Goal: Information Seeking & Learning: Get advice/opinions

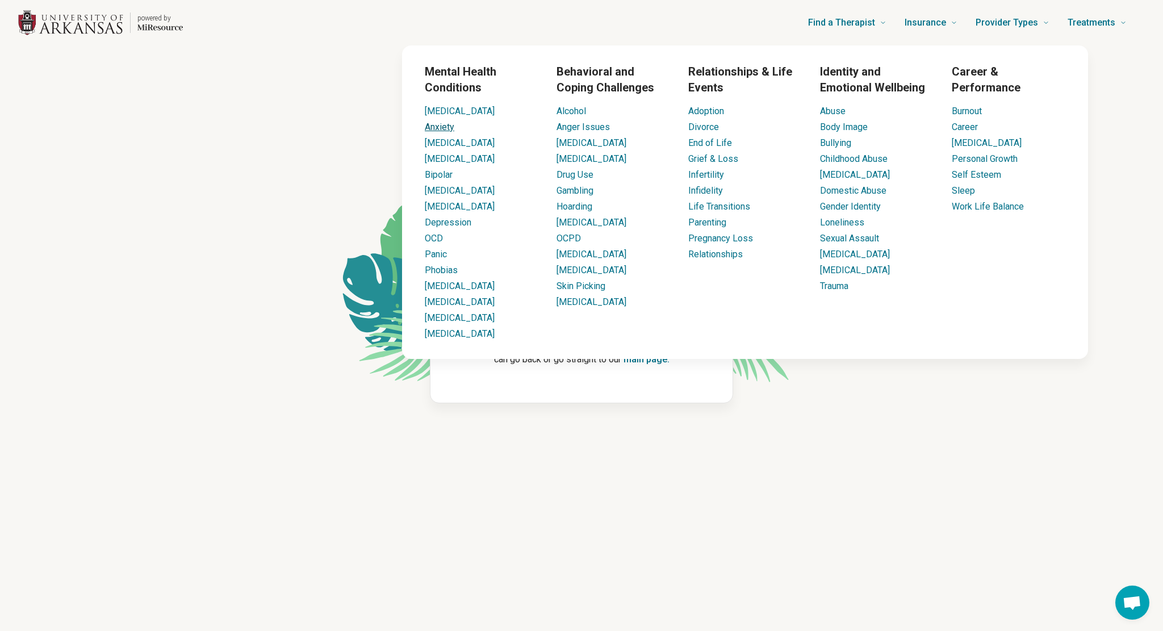
click at [436, 131] on link "Anxiety" at bounding box center [440, 127] width 30 height 11
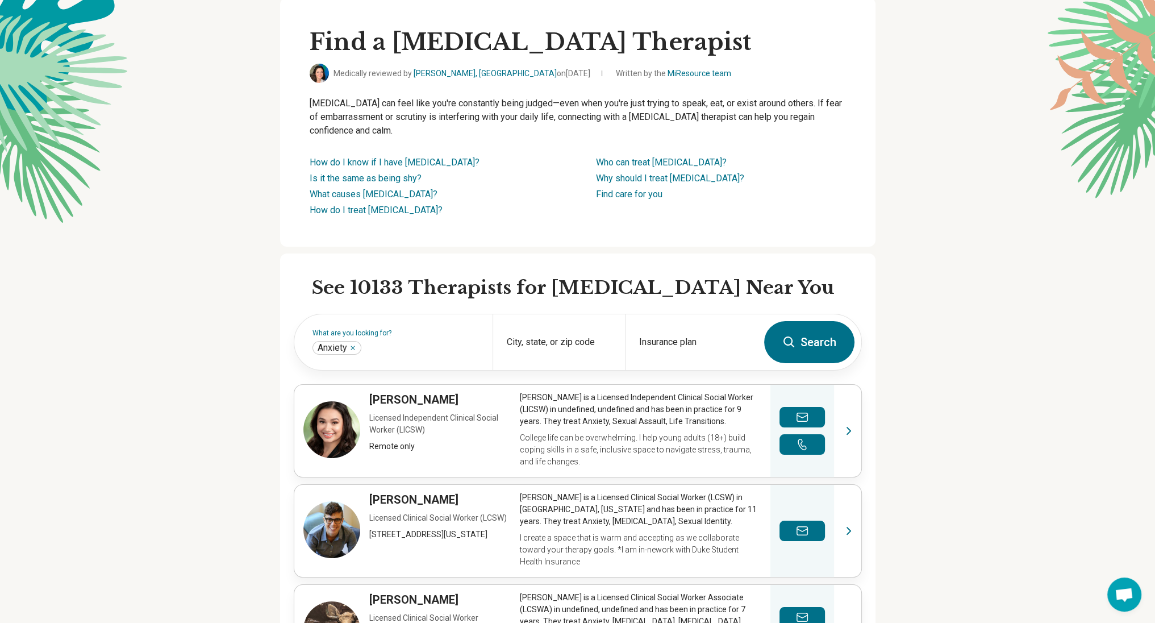
scroll to position [114, 0]
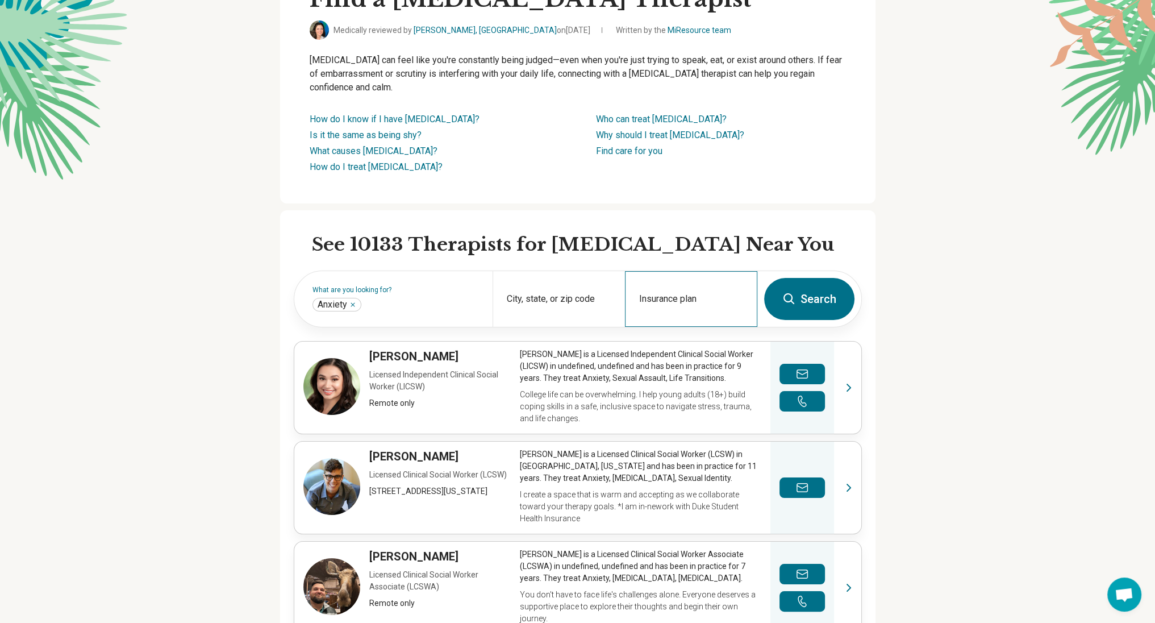
click at [682, 283] on div "Insurance plan" at bounding box center [691, 299] width 132 height 56
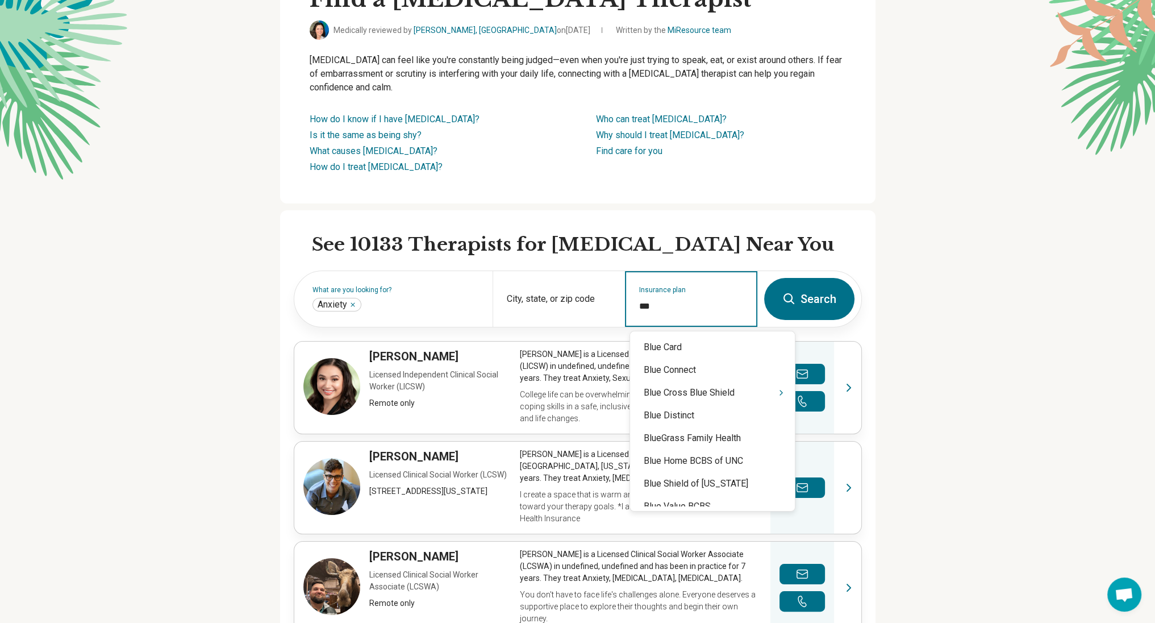
type input "****"
click at [777, 392] on icon "Suggestions" at bounding box center [781, 392] width 9 height 9
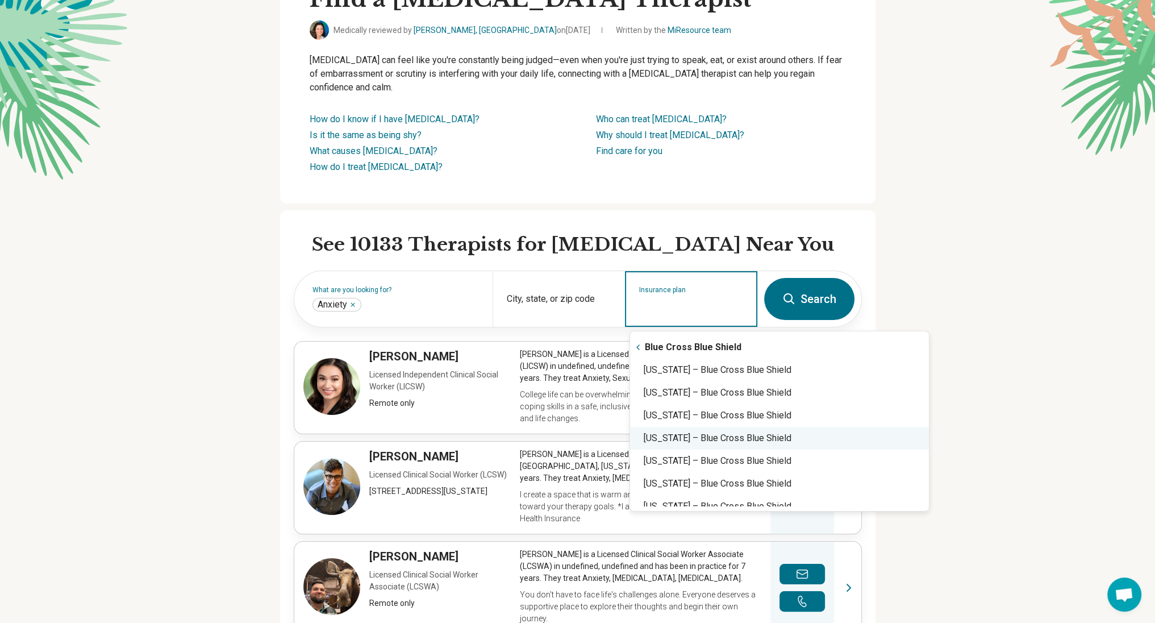
click at [723, 440] on div "[US_STATE] – Blue Cross Blue Shield" at bounding box center [779, 438] width 299 height 23
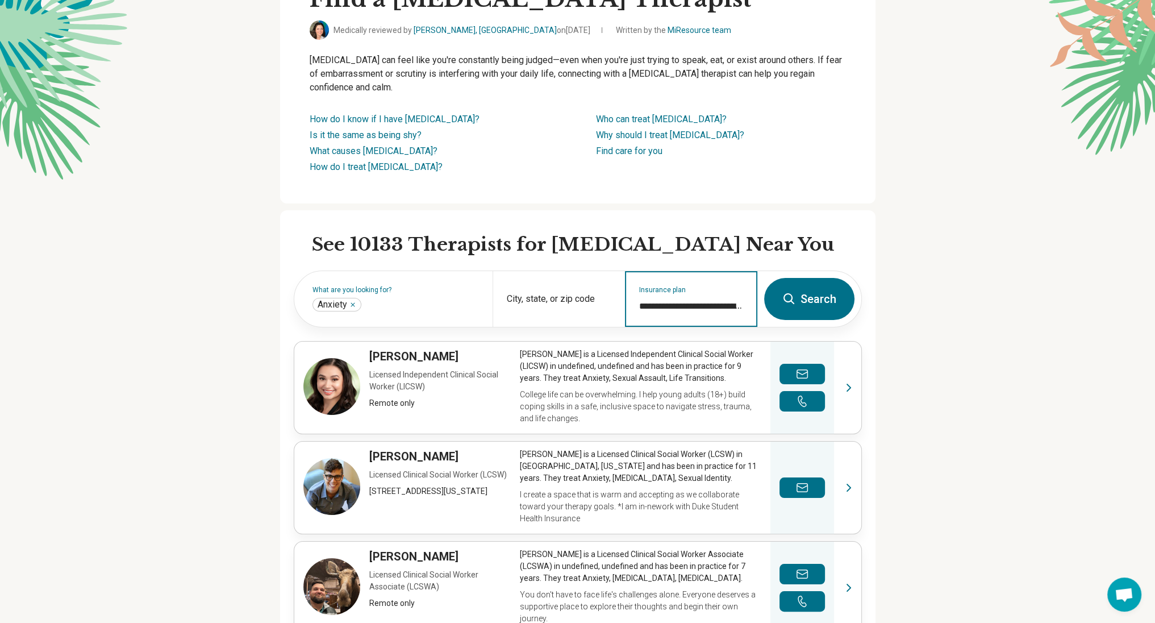
type input "**********"
click at [809, 297] on button "Search" at bounding box center [809, 299] width 90 height 42
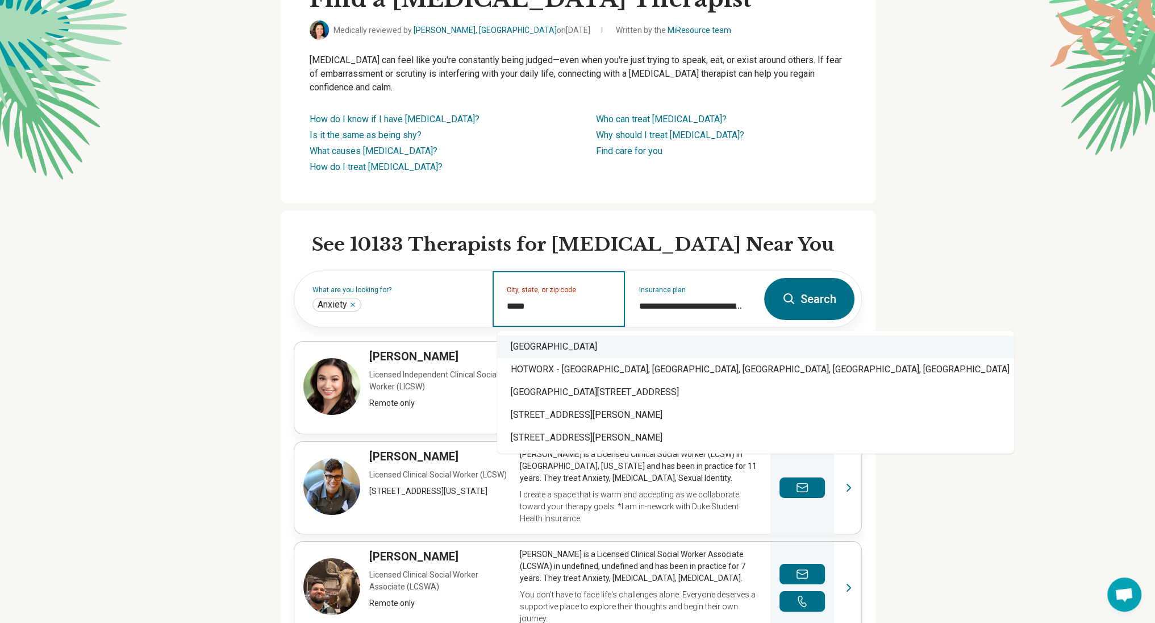
click at [593, 347] on div "[GEOGRAPHIC_DATA]" at bounding box center [755, 346] width 517 height 23
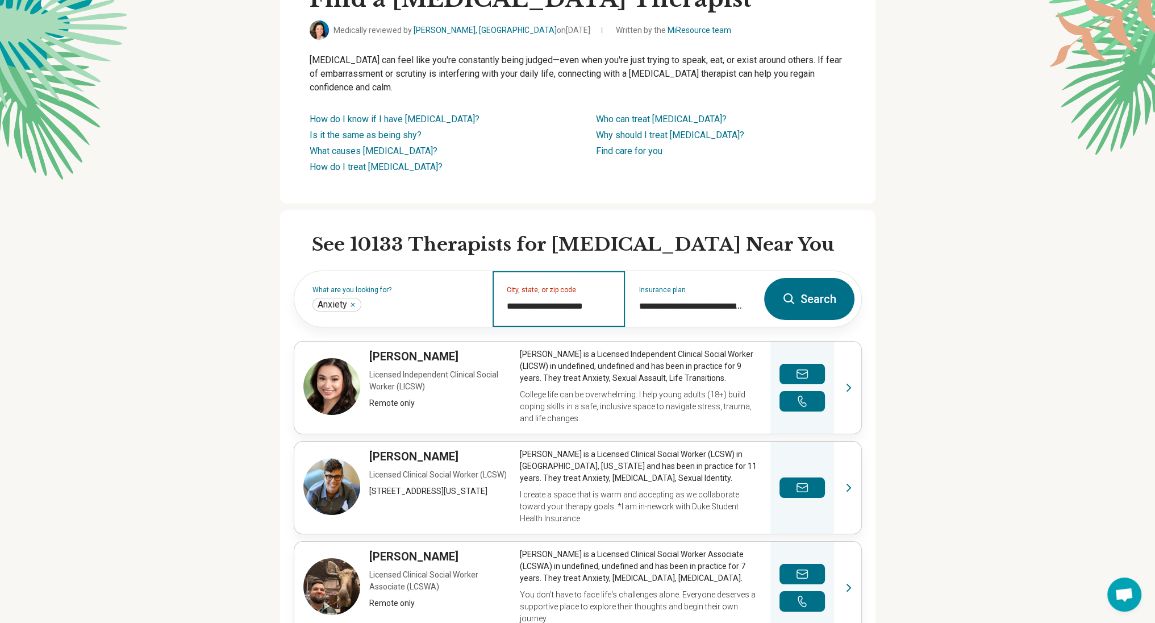
type input "**********"
click at [824, 298] on button "Search" at bounding box center [809, 299] width 90 height 42
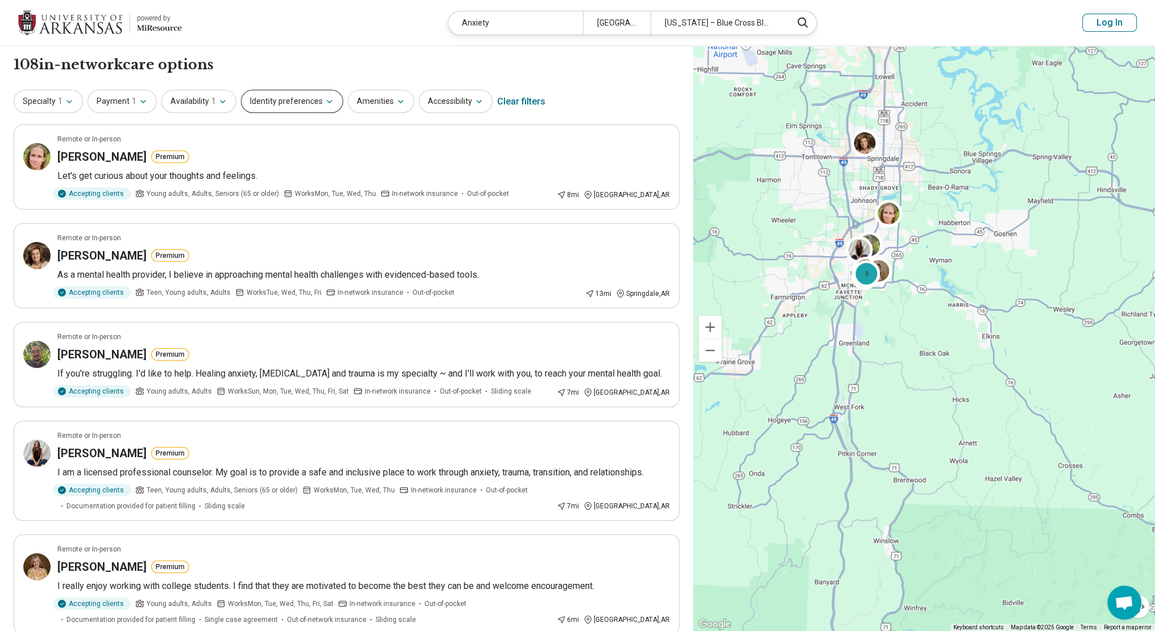
click at [294, 99] on button "Identity preferences" at bounding box center [292, 101] width 102 height 23
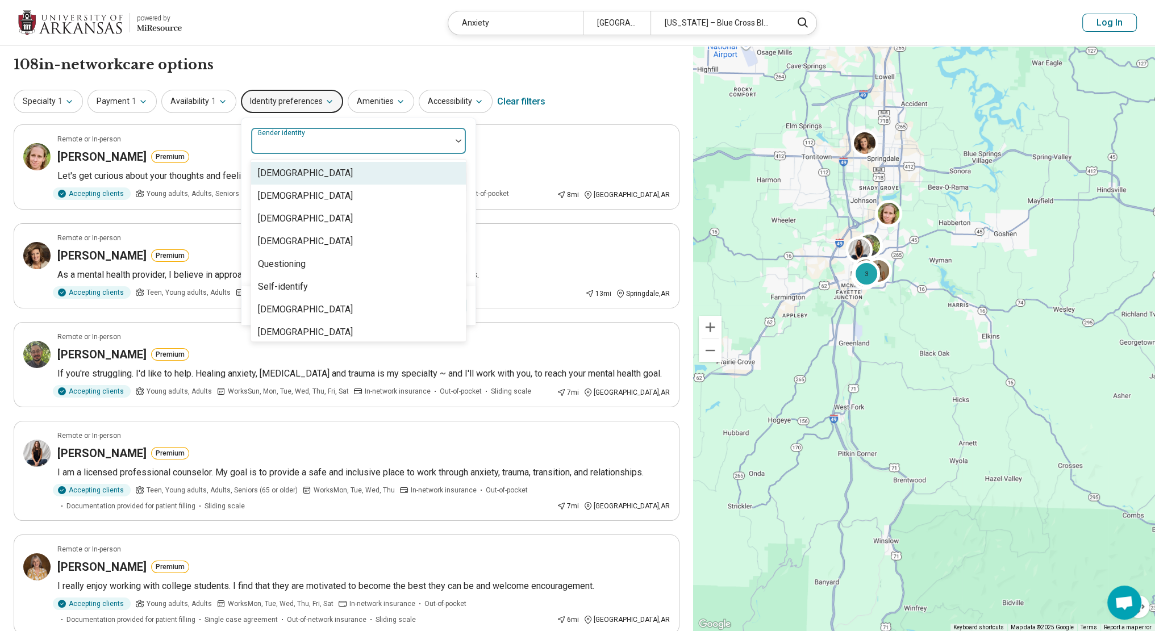
click at [297, 136] on label "Gender identity" at bounding box center [282, 133] width 50 height 8
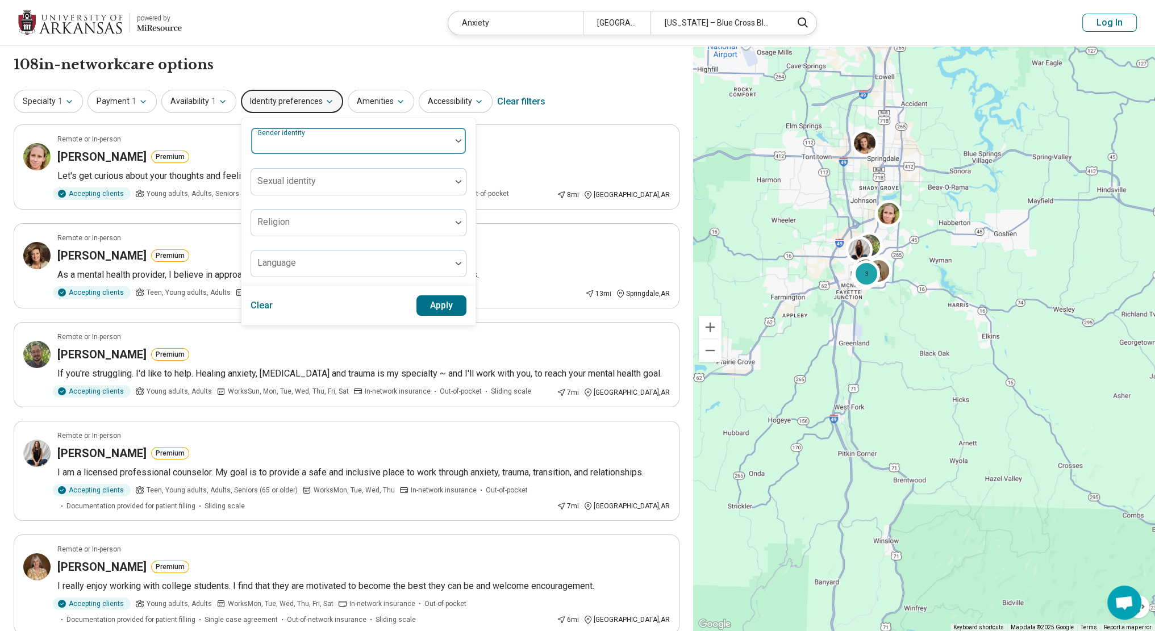
click at [389, 131] on div at bounding box center [351, 140] width 200 height 25
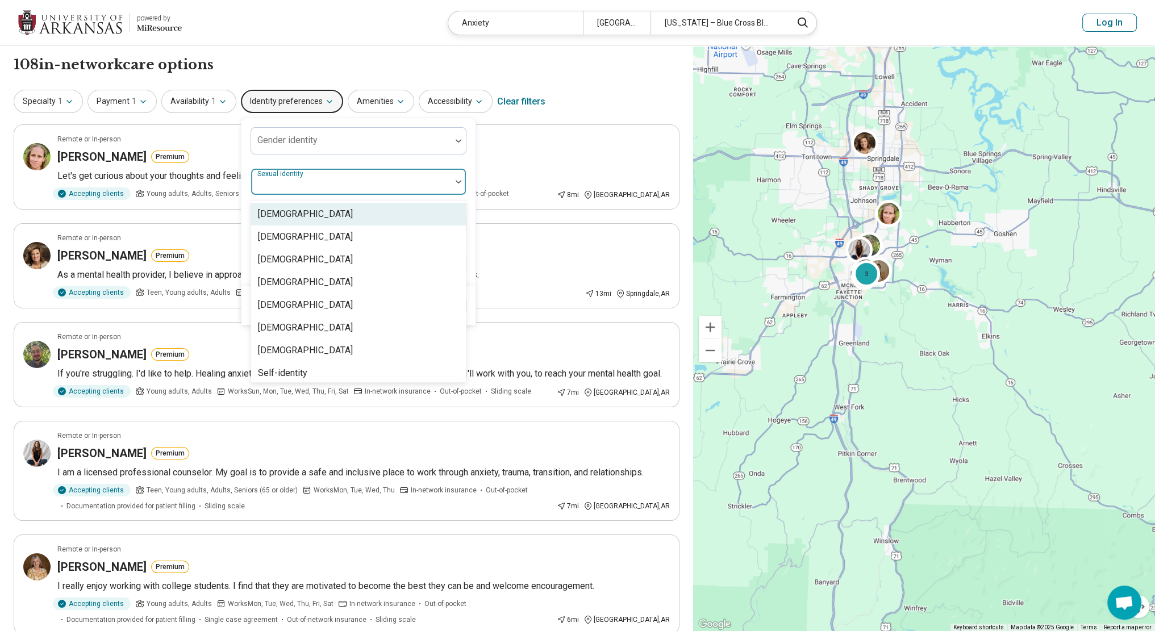
click at [340, 181] on div at bounding box center [351, 186] width 191 height 16
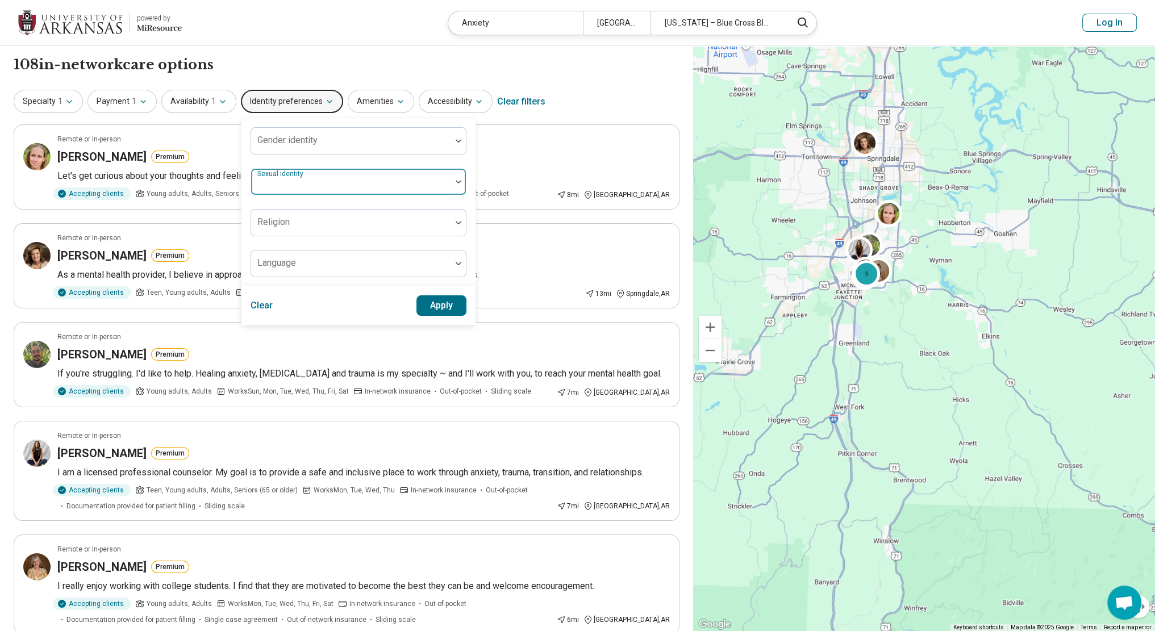
click at [308, 186] on div at bounding box center [351, 186] width 191 height 16
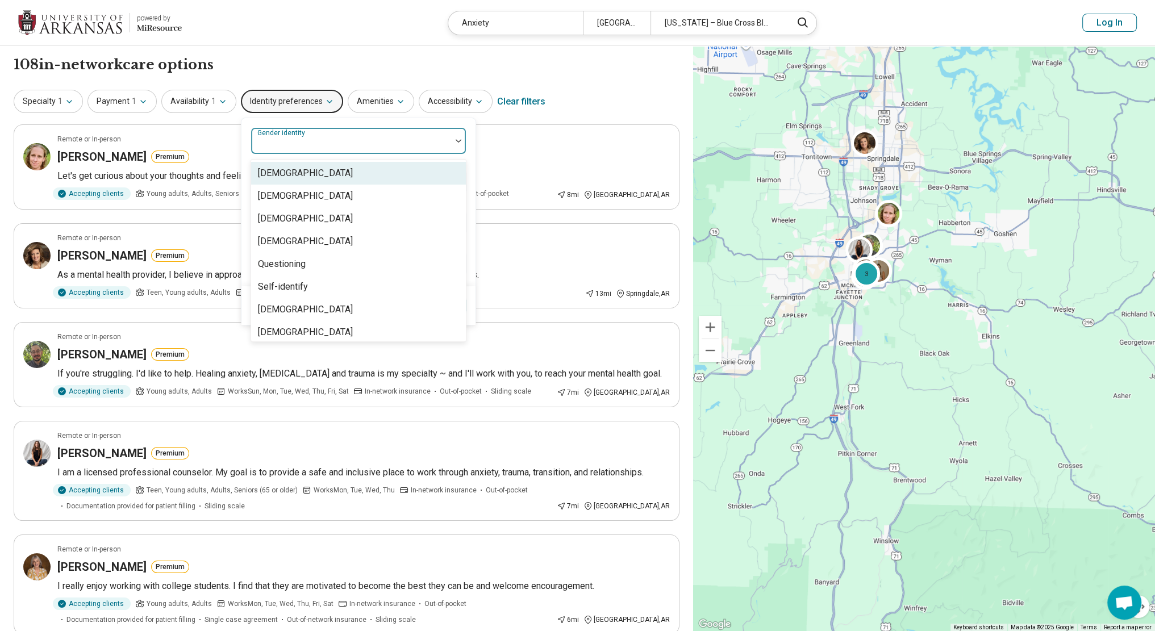
click at [303, 136] on div "Gender identity" at bounding box center [359, 140] width 216 height 27
click at [318, 197] on div "Cisgender Woman" at bounding box center [305, 196] width 95 height 14
click at [394, 138] on div at bounding box center [396, 145] width 81 height 16
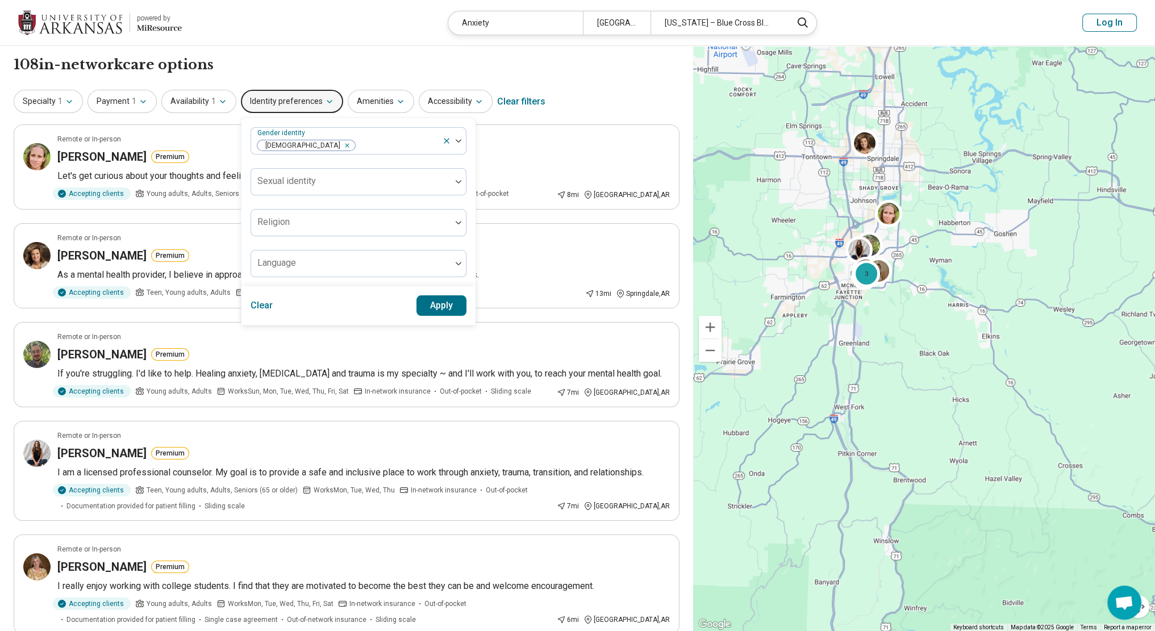
click at [447, 304] on button "Apply" at bounding box center [441, 305] width 51 height 20
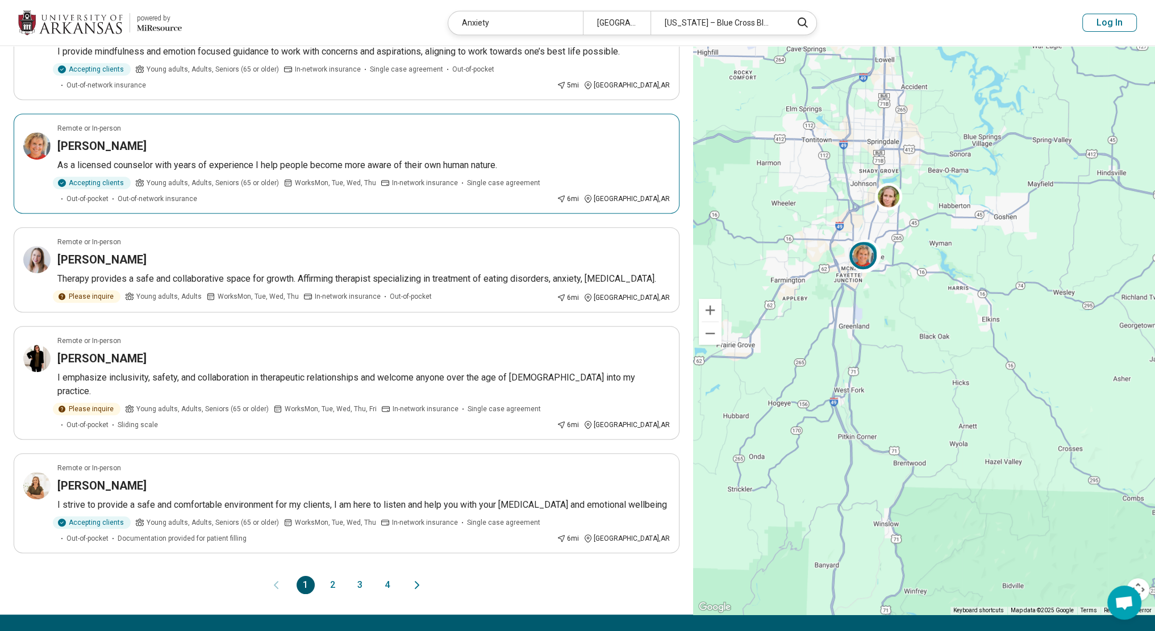
scroll to position [682, 0]
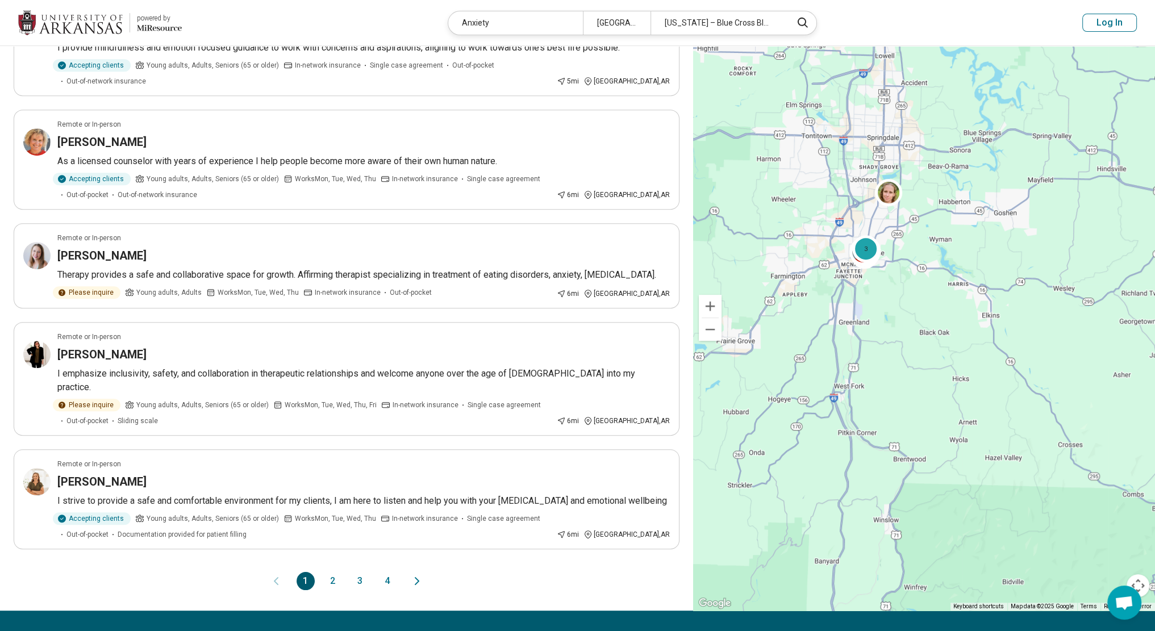
click at [329, 572] on button "2" at bounding box center [333, 581] width 18 height 18
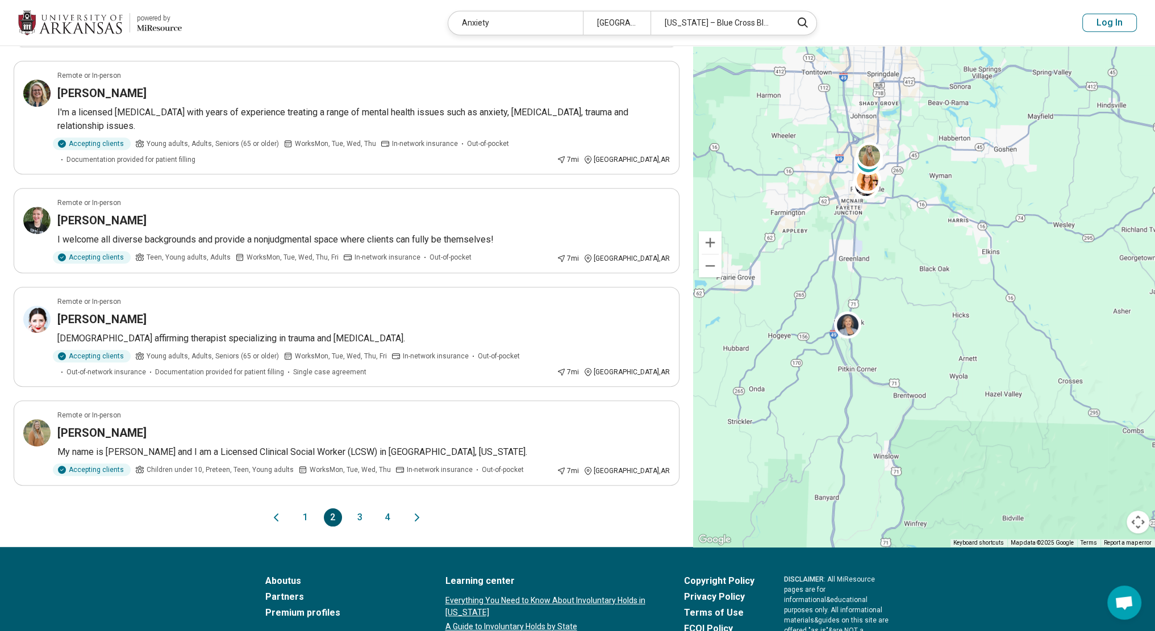
scroll to position [739, 0]
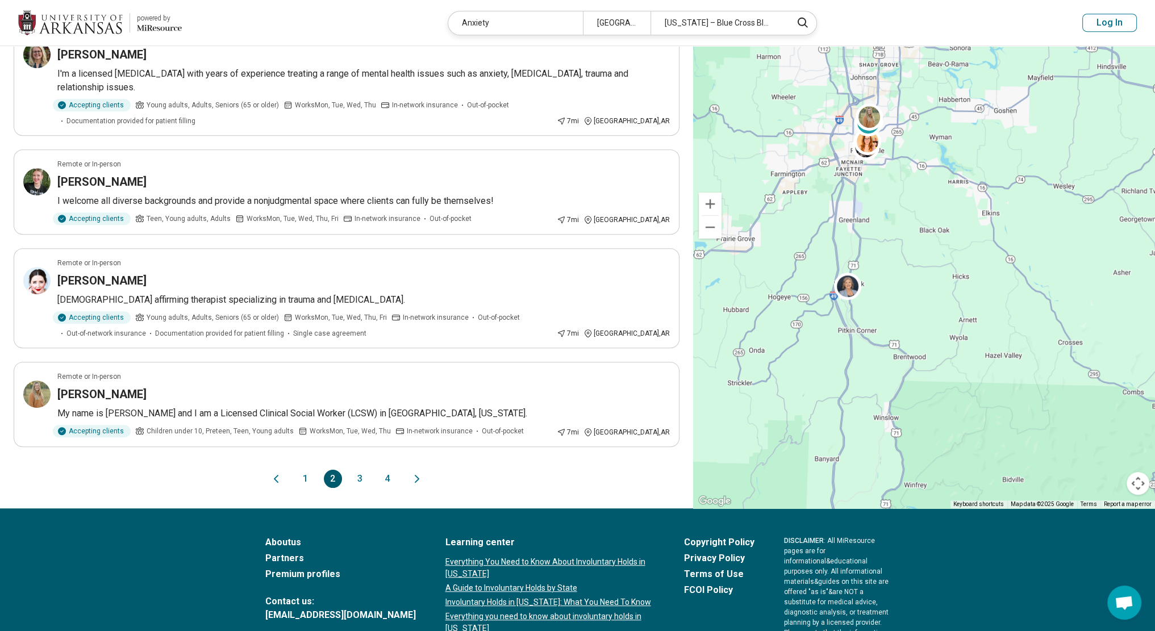
click at [366, 473] on button "3" at bounding box center [360, 479] width 18 height 18
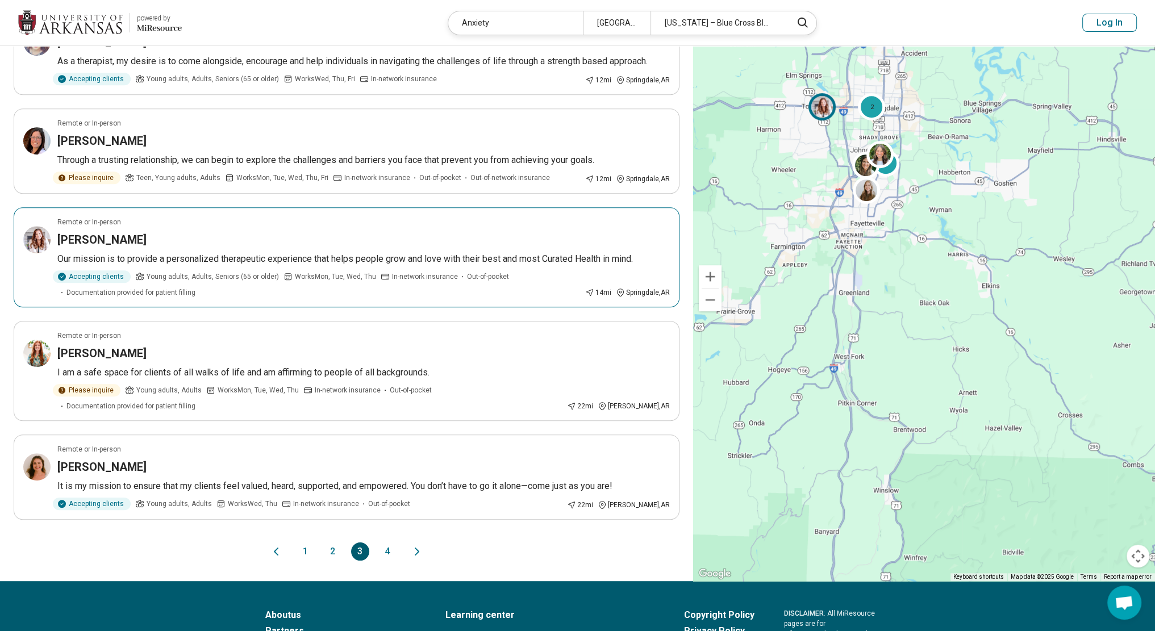
scroll to position [682, 0]
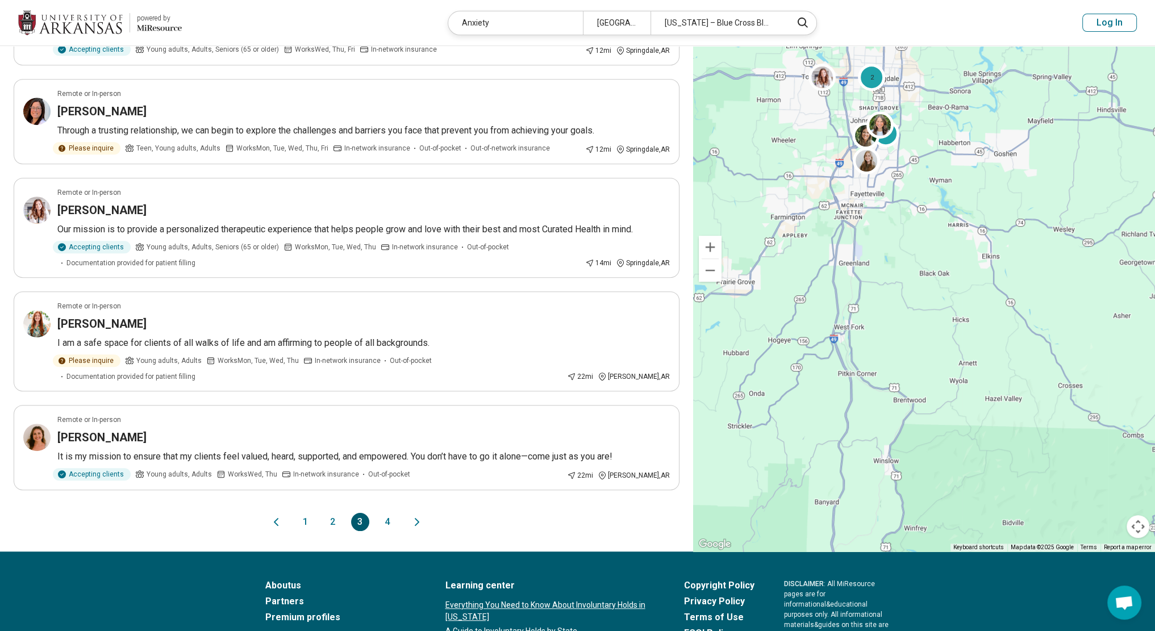
click at [382, 513] on button "4" at bounding box center [387, 522] width 18 height 18
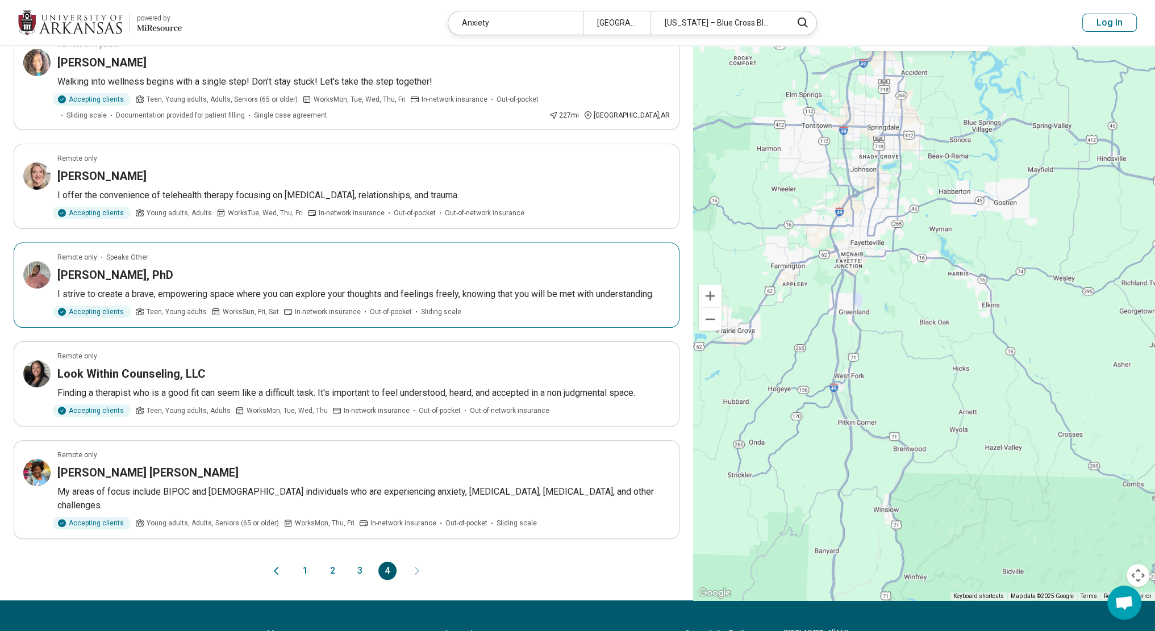
scroll to position [341, 0]
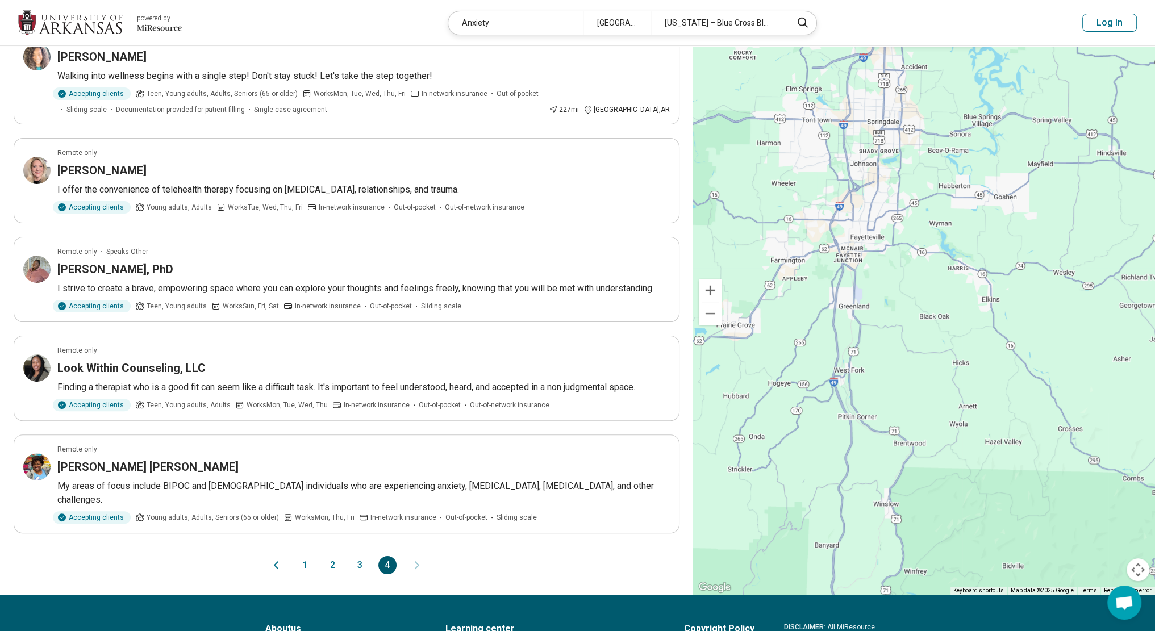
click at [298, 556] on button "1" at bounding box center [306, 565] width 18 height 18
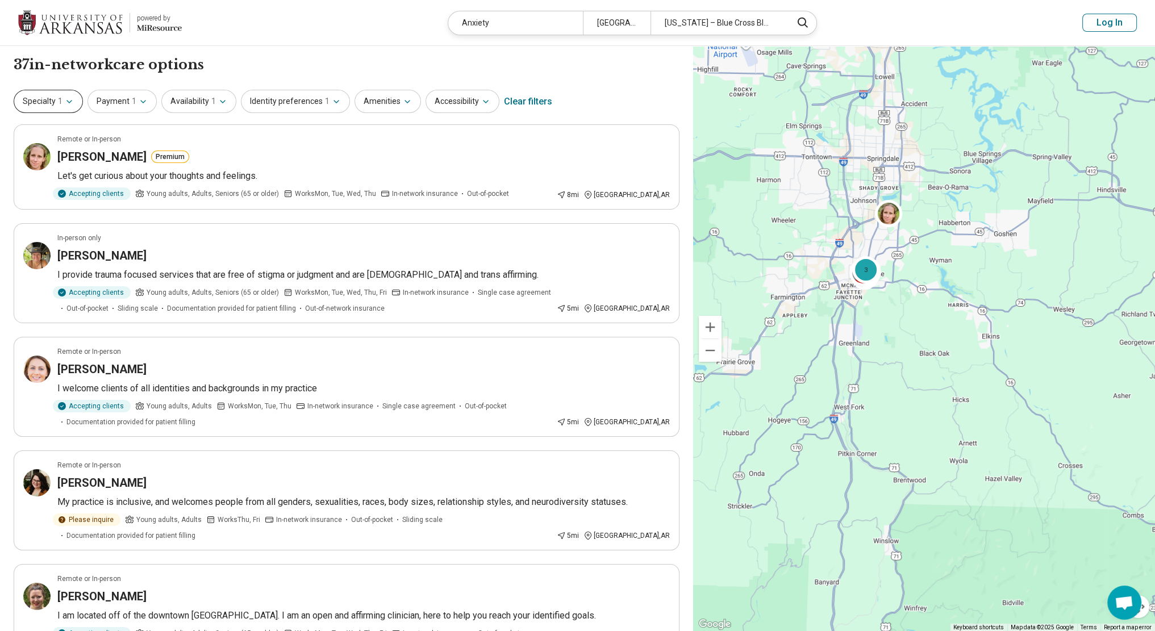
click at [64, 94] on button "Specialty 1" at bounding box center [48, 101] width 69 height 23
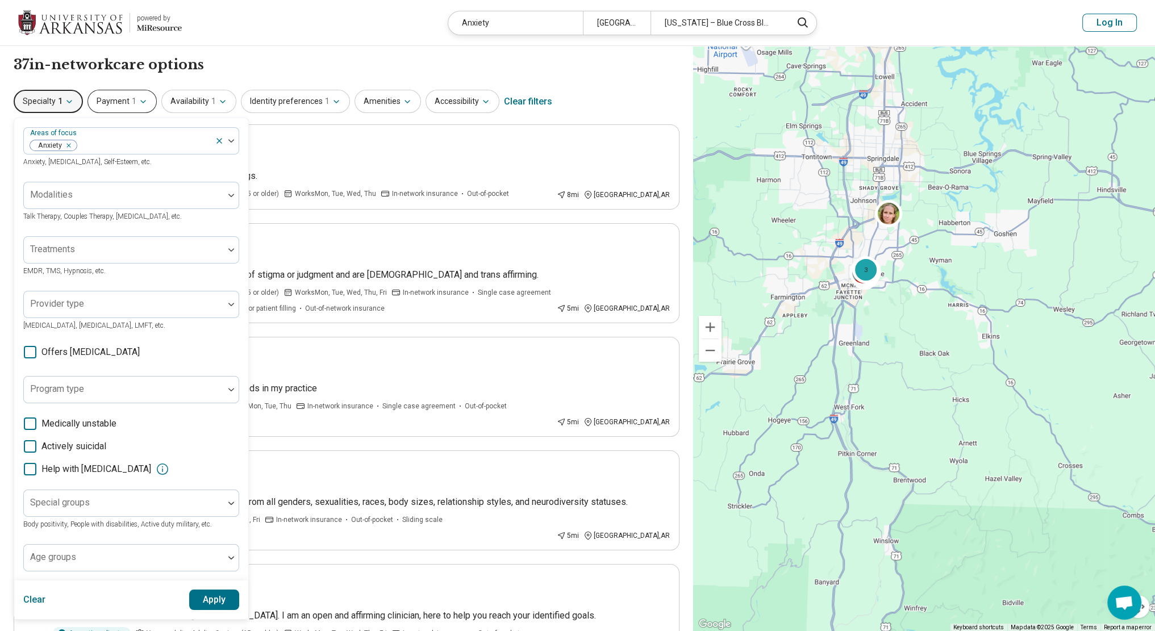
click at [105, 99] on button "Payment 1" at bounding box center [121, 101] width 69 height 23
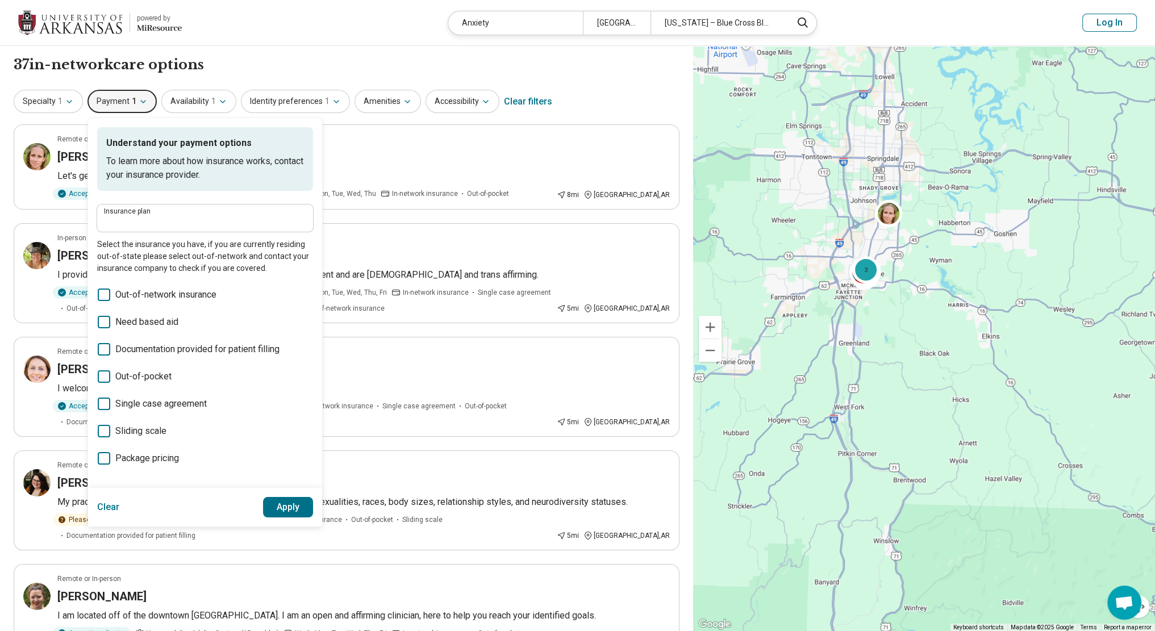
type input "**********"
click at [69, 100] on icon "button" at bounding box center [69, 101] width 9 height 9
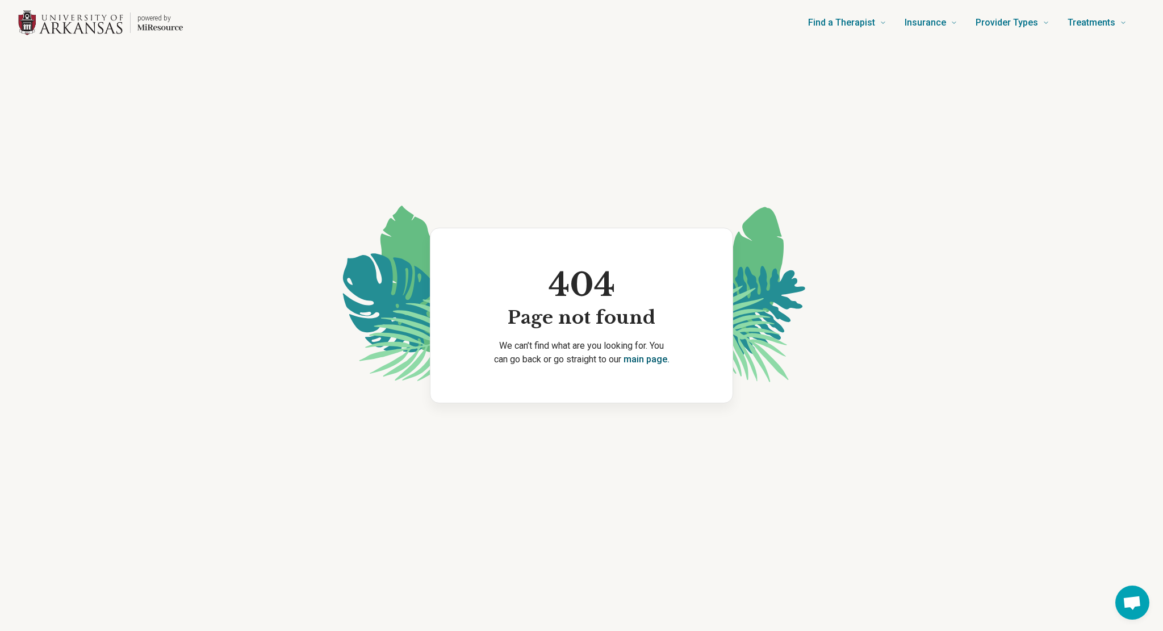
click at [643, 362] on link "main page." at bounding box center [647, 359] width 46 height 11
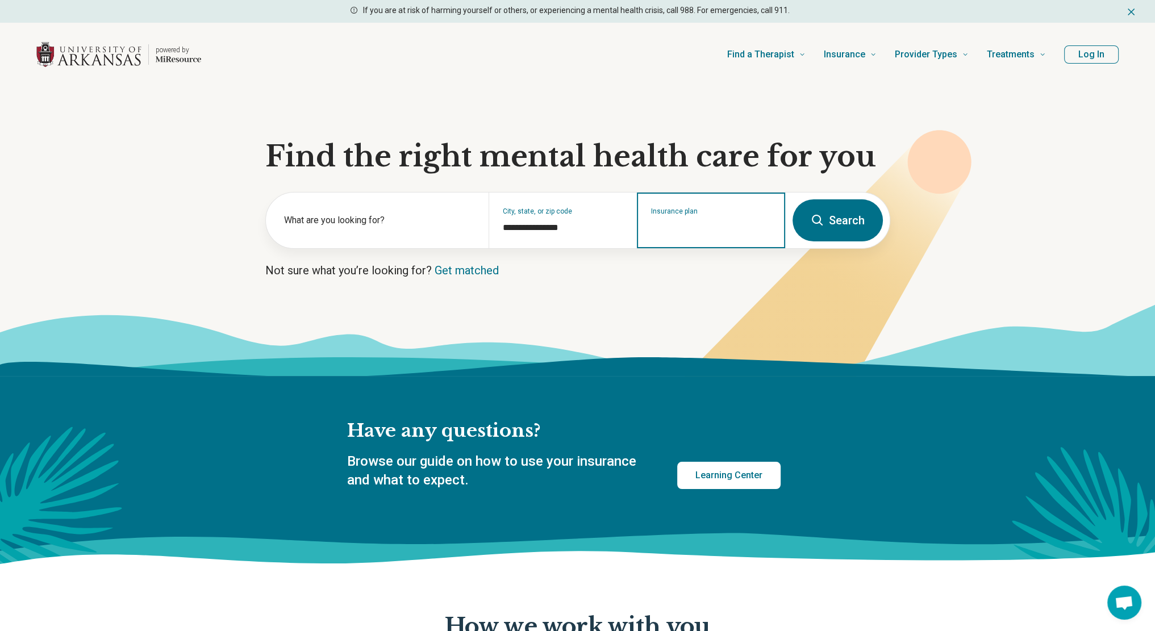
click at [677, 232] on input "Insurance plan" at bounding box center [711, 228] width 120 height 14
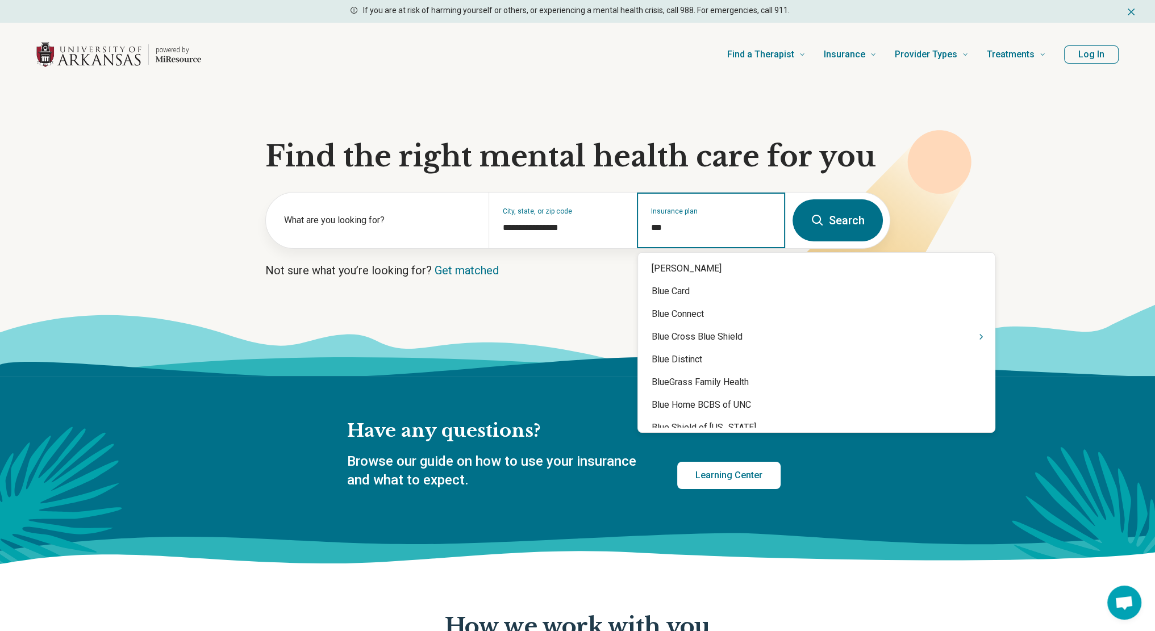
type input "****"
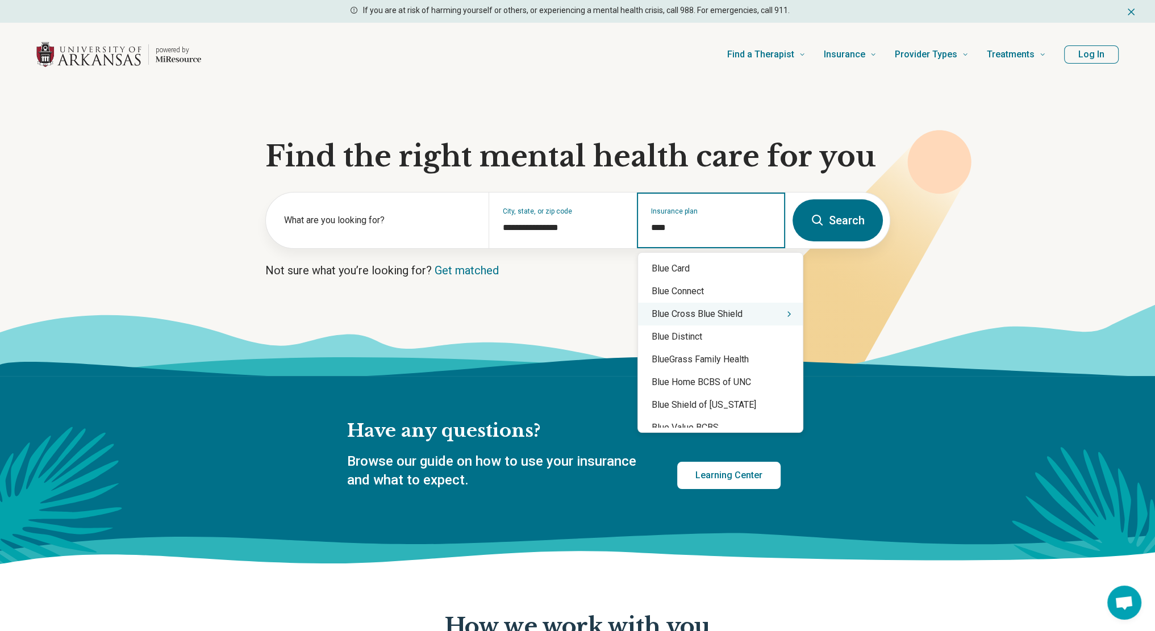
click at [716, 310] on div "Blue Cross Blue Shield" at bounding box center [720, 314] width 165 height 23
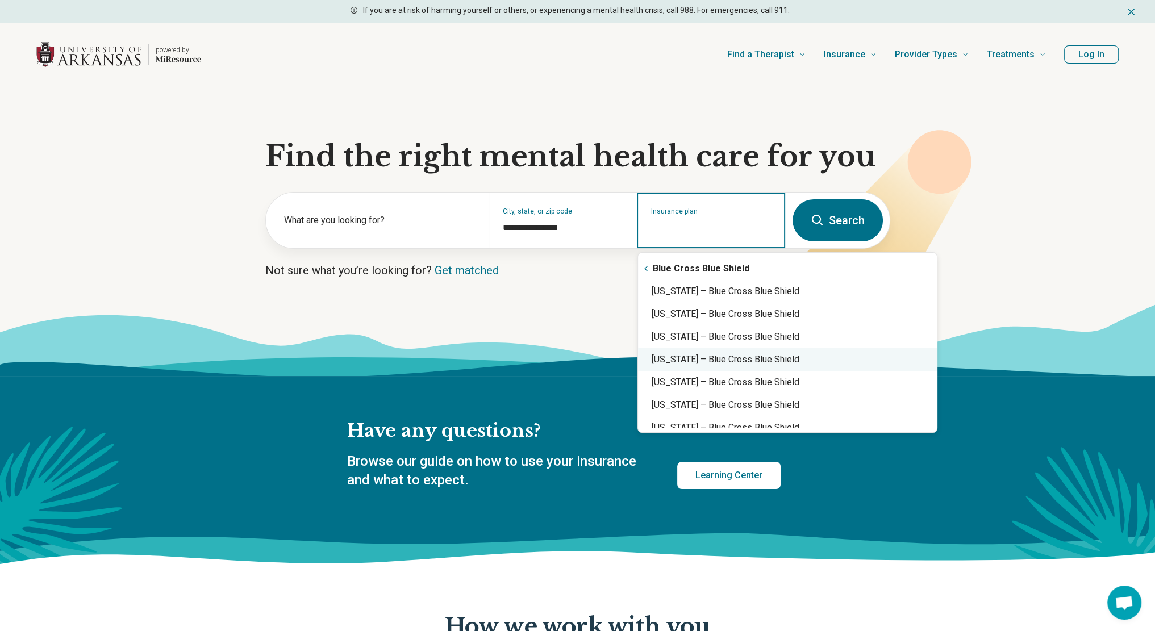
click at [717, 354] on div "[US_STATE] – Blue Cross Blue Shield" at bounding box center [787, 359] width 299 height 23
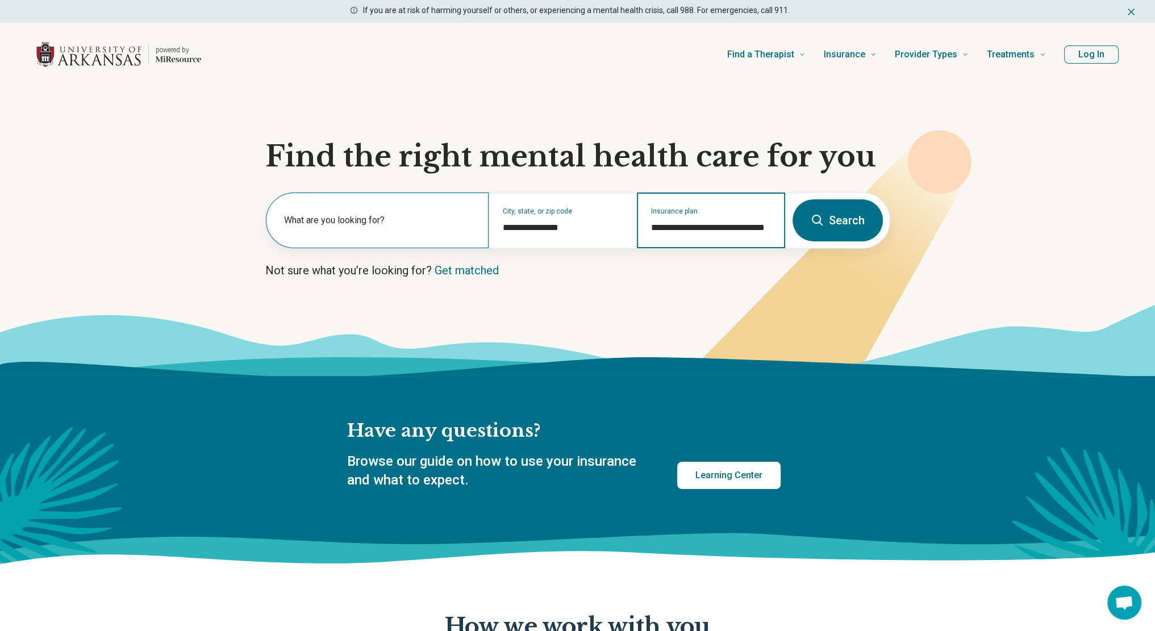
type input "**********"
click at [382, 219] on label "What are you looking for?" at bounding box center [379, 221] width 191 height 14
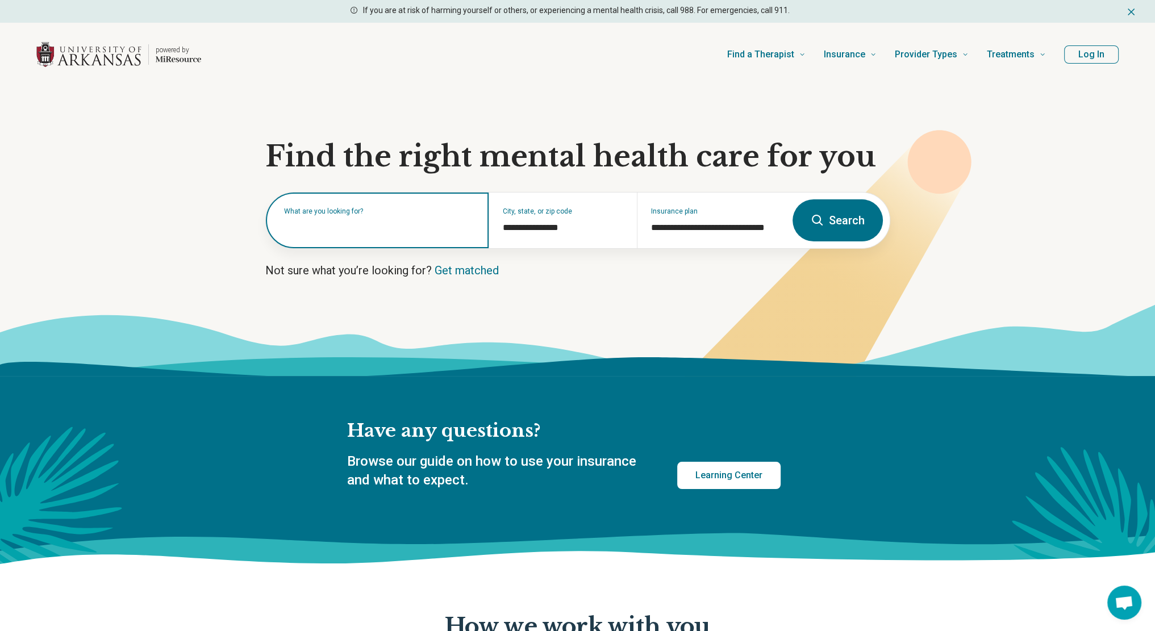
type input "*"
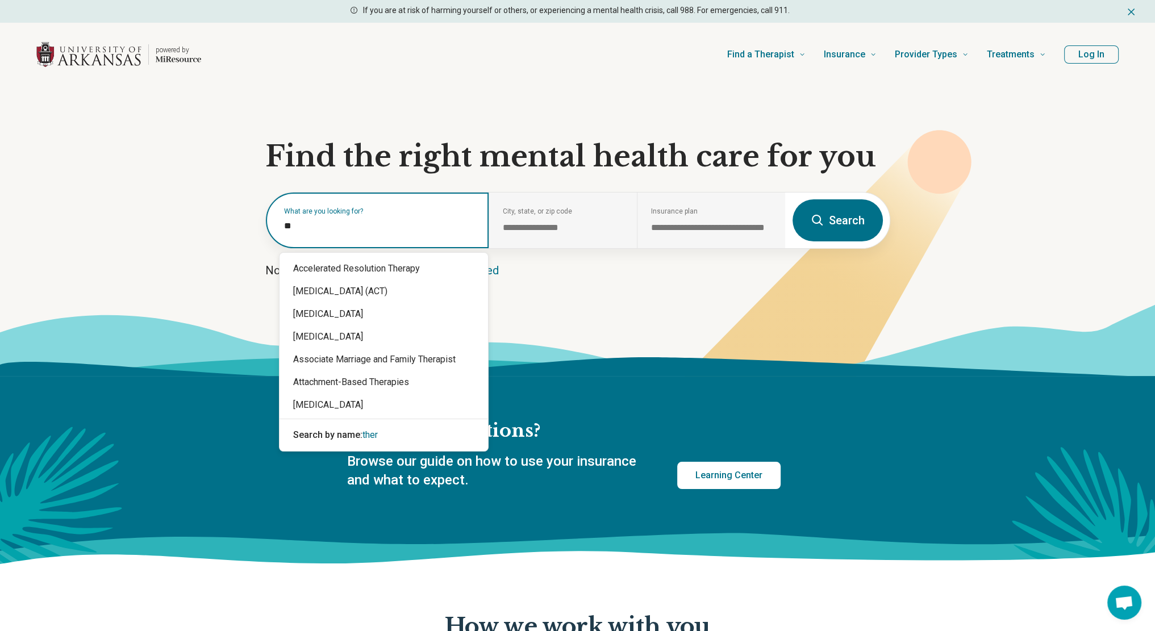
type input "*"
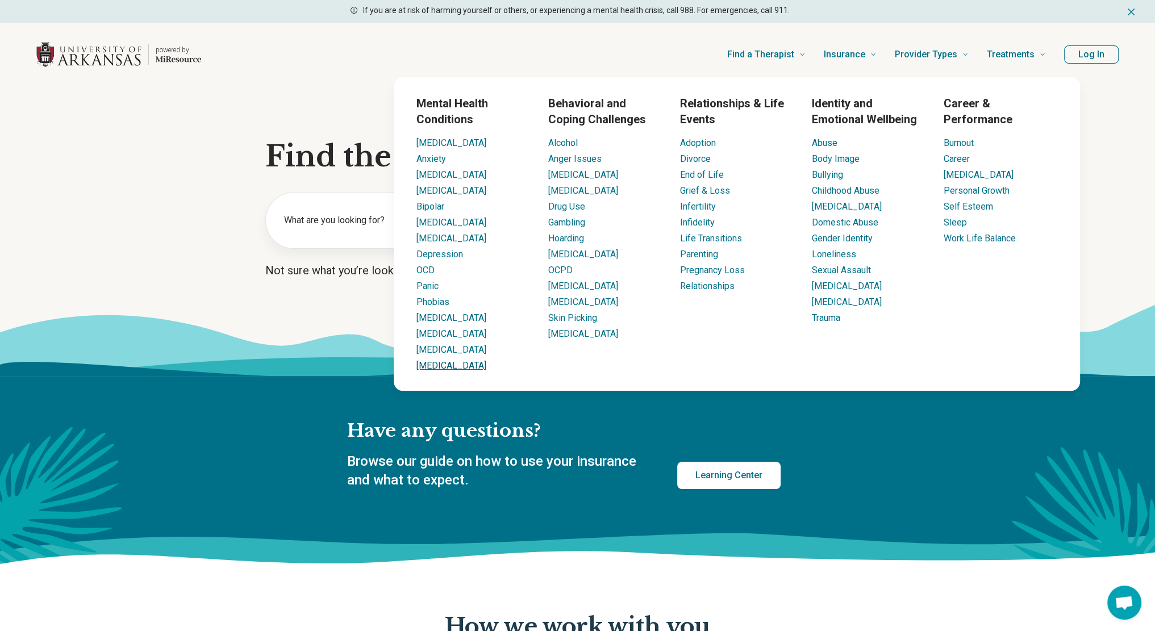
click at [457, 361] on link "[MEDICAL_DATA]" at bounding box center [451, 365] width 70 height 11
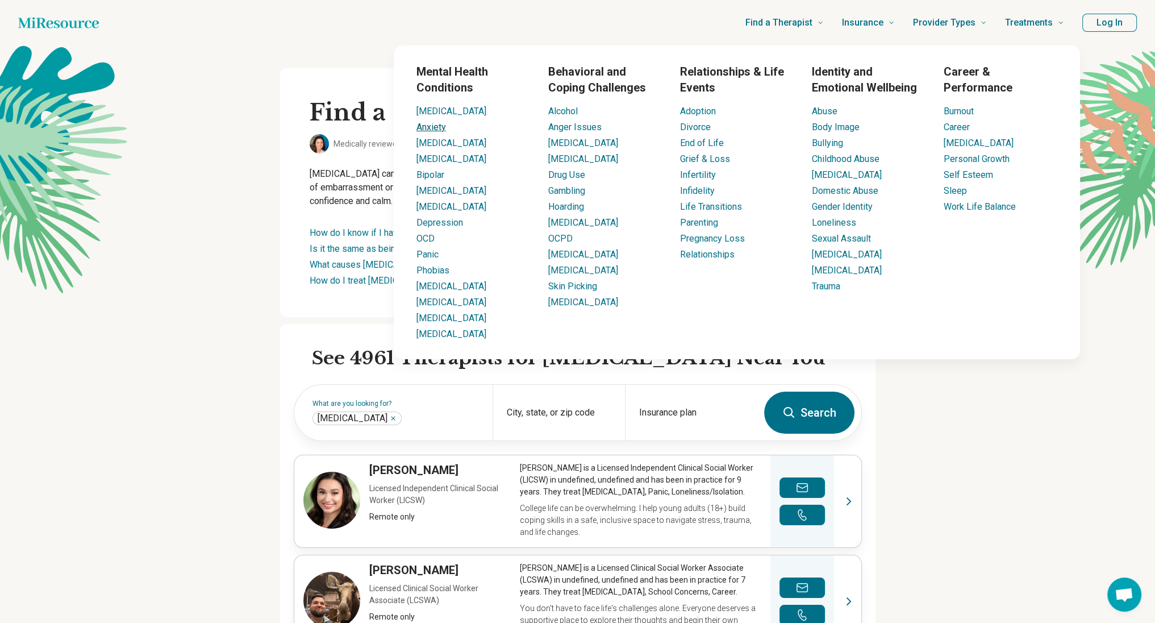
click at [434, 123] on link "Anxiety" at bounding box center [431, 127] width 30 height 11
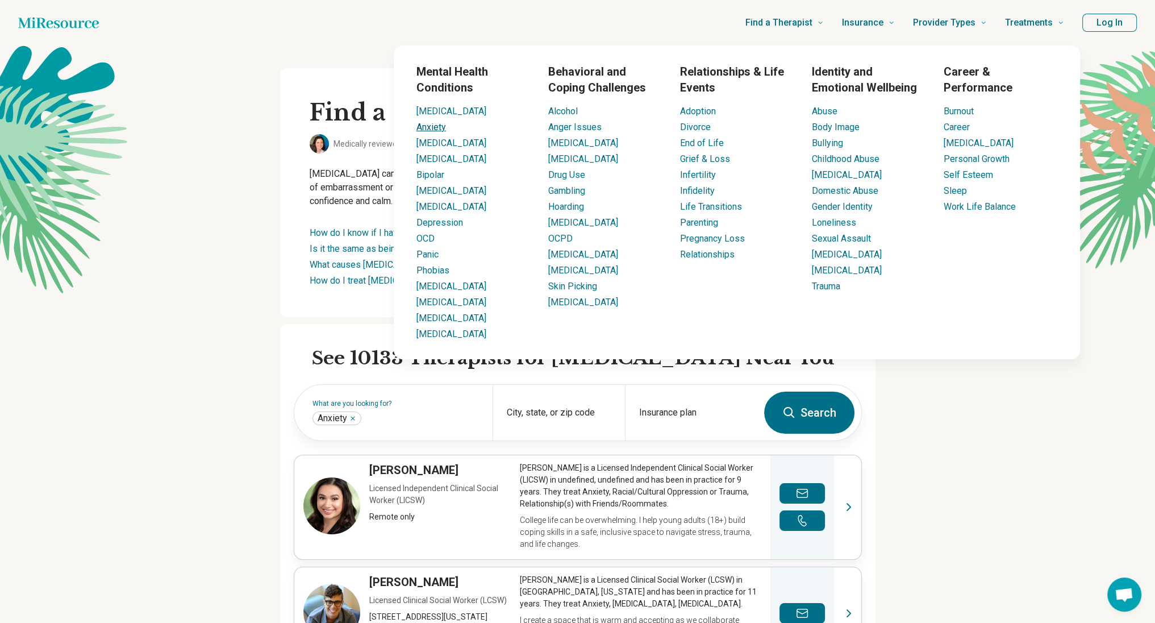
click at [431, 128] on link "Anxiety" at bounding box center [431, 127] width 30 height 11
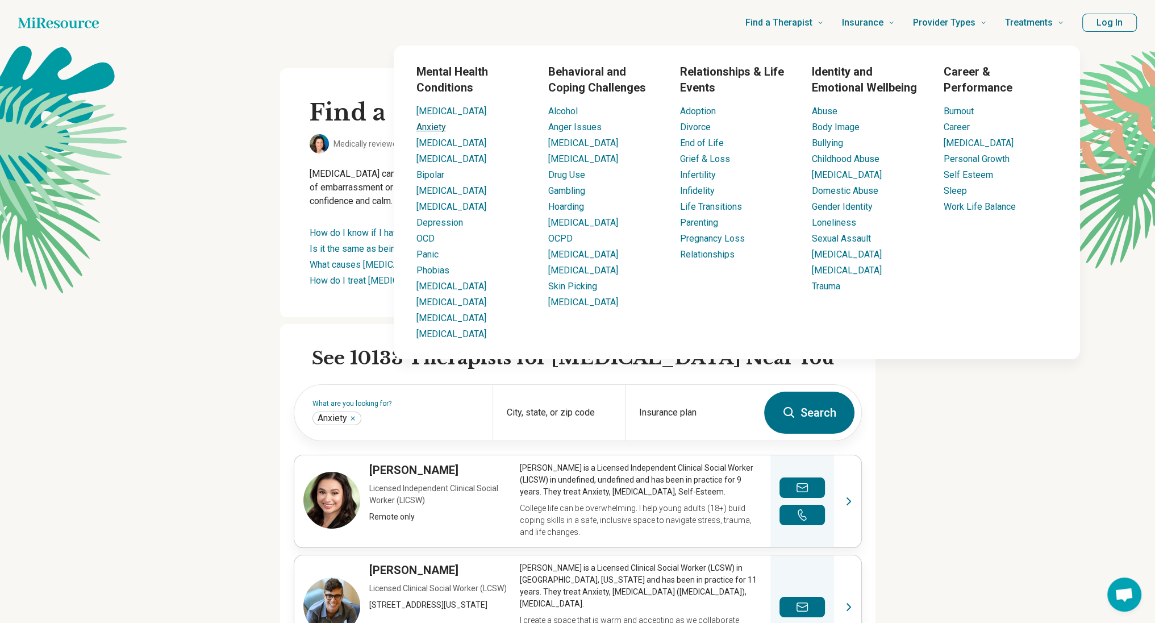
click at [431, 128] on link "Anxiety" at bounding box center [431, 127] width 30 height 11
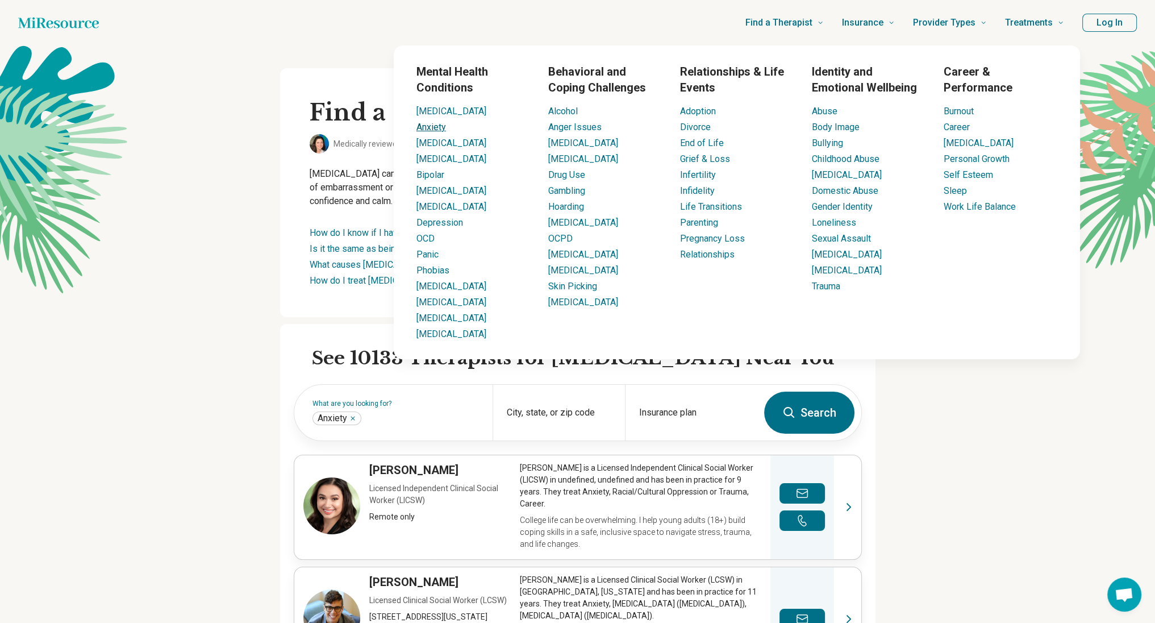
click at [431, 128] on link "Anxiety" at bounding box center [431, 127] width 30 height 11
click at [796, 23] on span "Find a Therapist" at bounding box center [778, 23] width 67 height 16
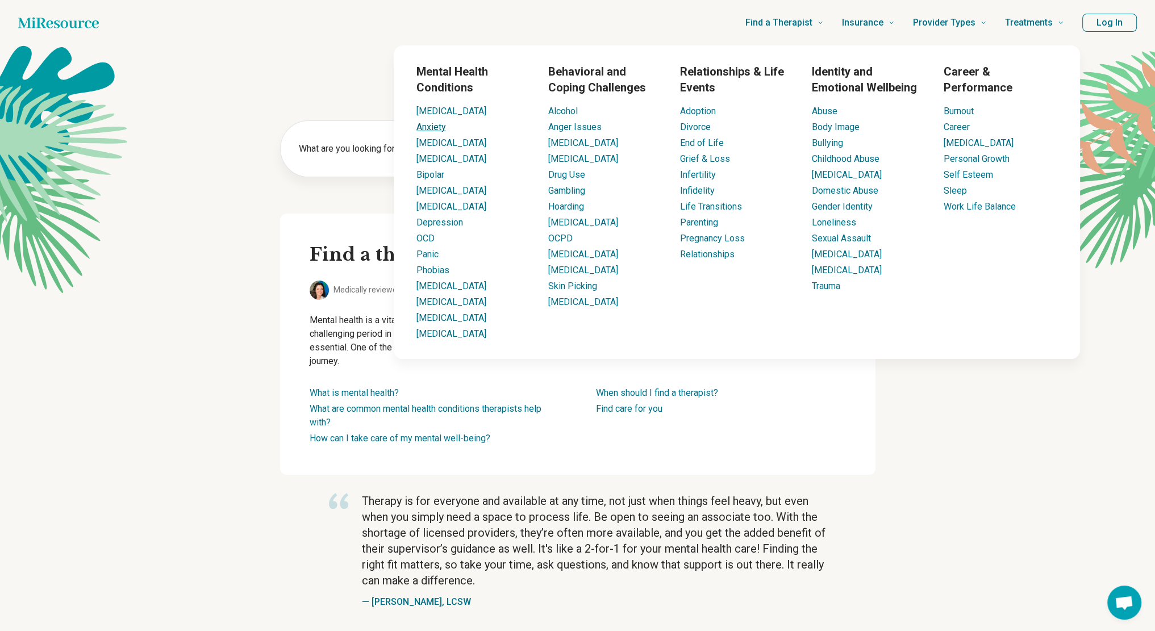
click at [425, 128] on link "Anxiety" at bounding box center [431, 127] width 30 height 11
